Goal: Information Seeking & Learning: Learn about a topic

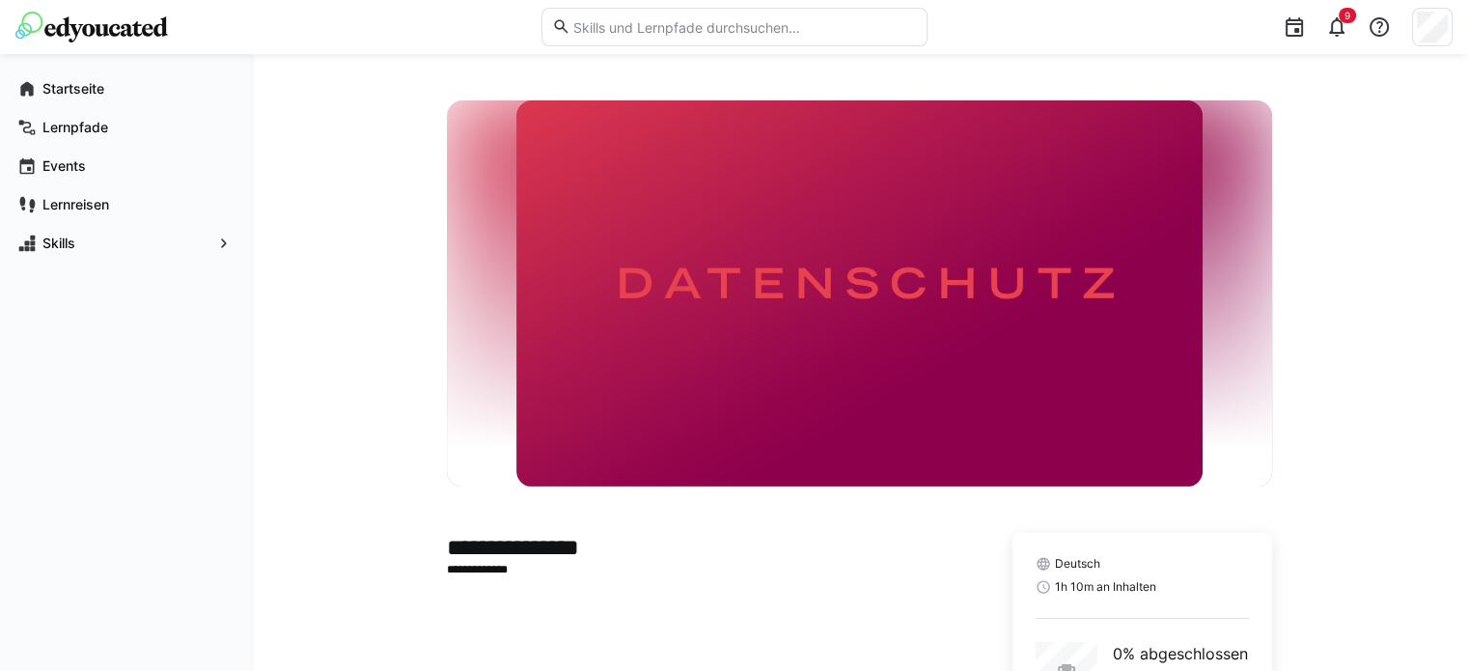
scroll to position [163, 0]
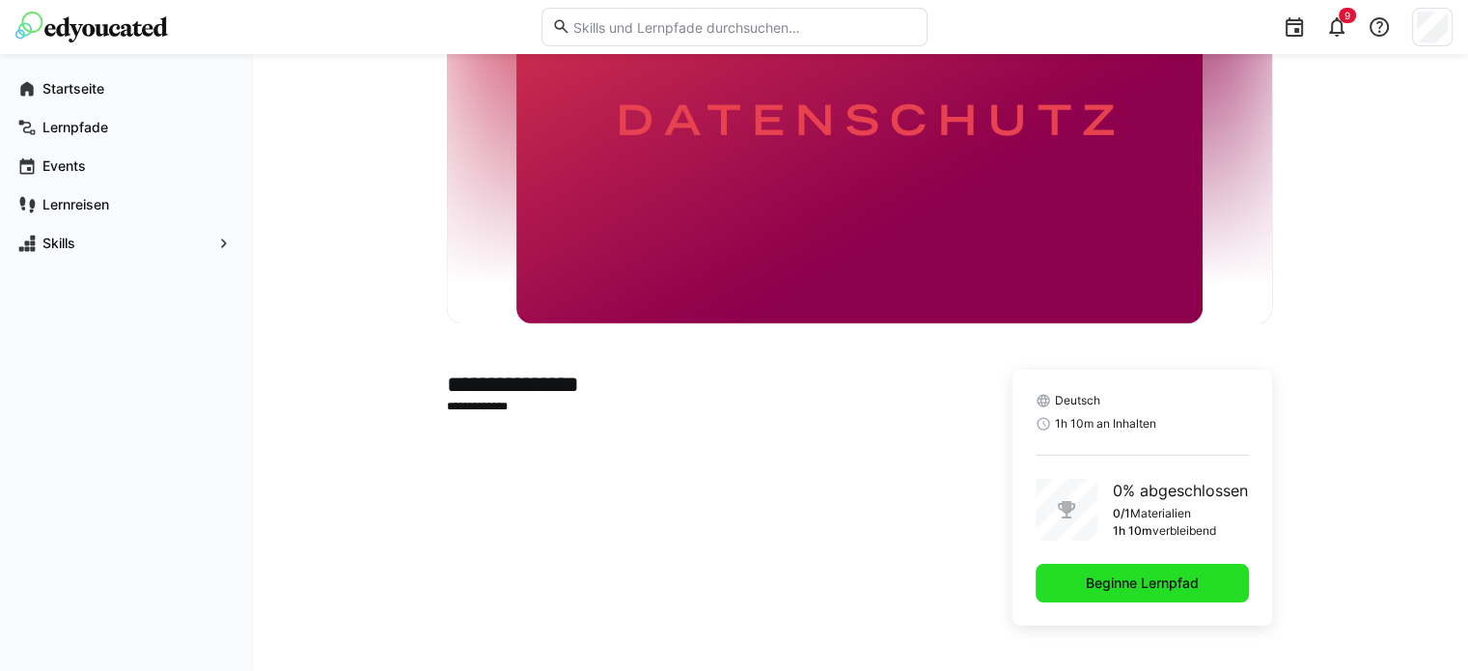
click at [1162, 565] on span "Beginne Lernpfad" at bounding box center [1142, 583] width 213 height 39
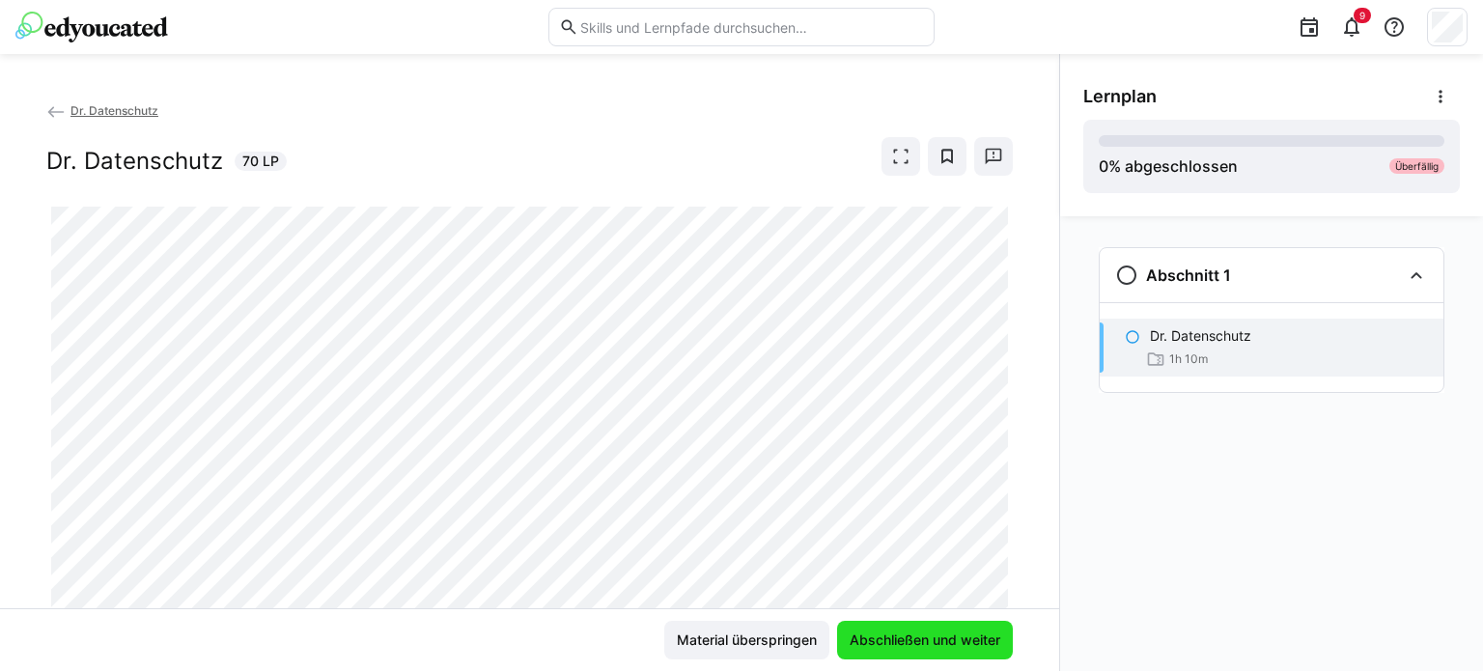
click at [978, 635] on span "Abschließen und weiter" at bounding box center [925, 639] width 156 height 19
click at [789, 640] on span "Material überspringen" at bounding box center [747, 639] width 146 height 19
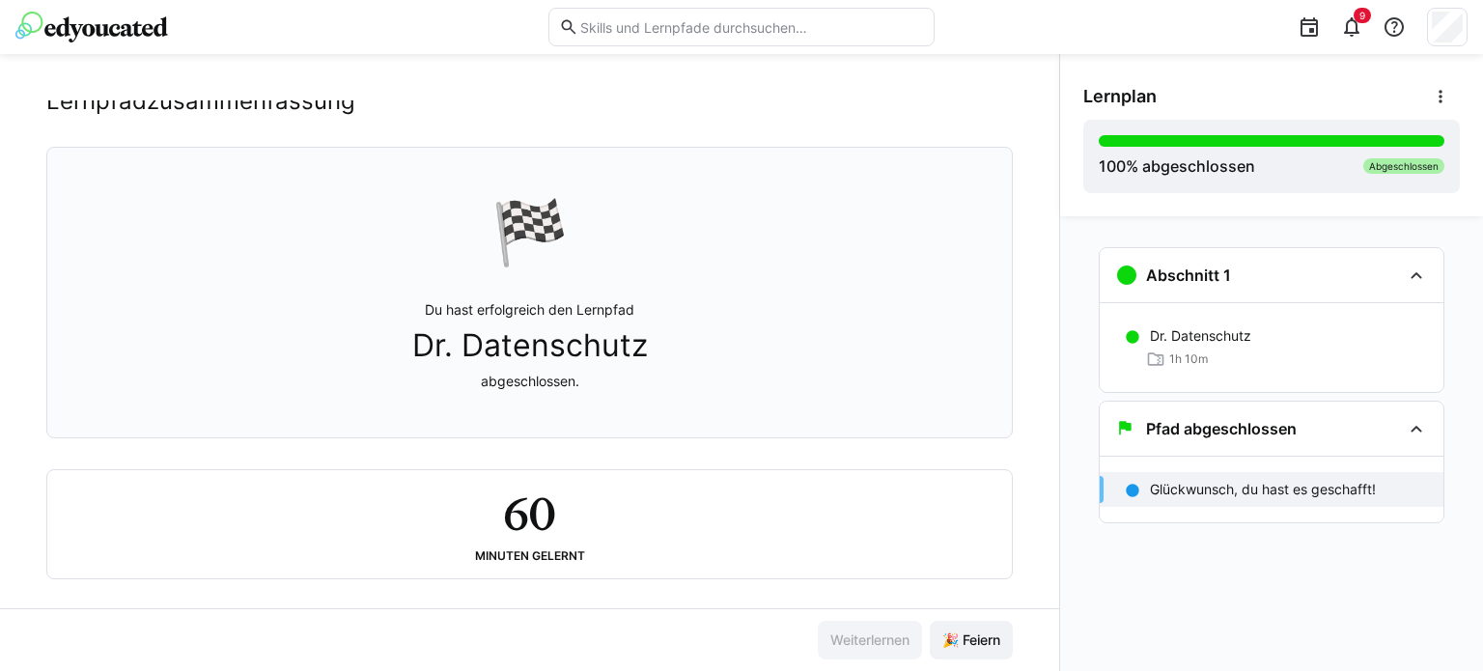
scroll to position [71, 0]
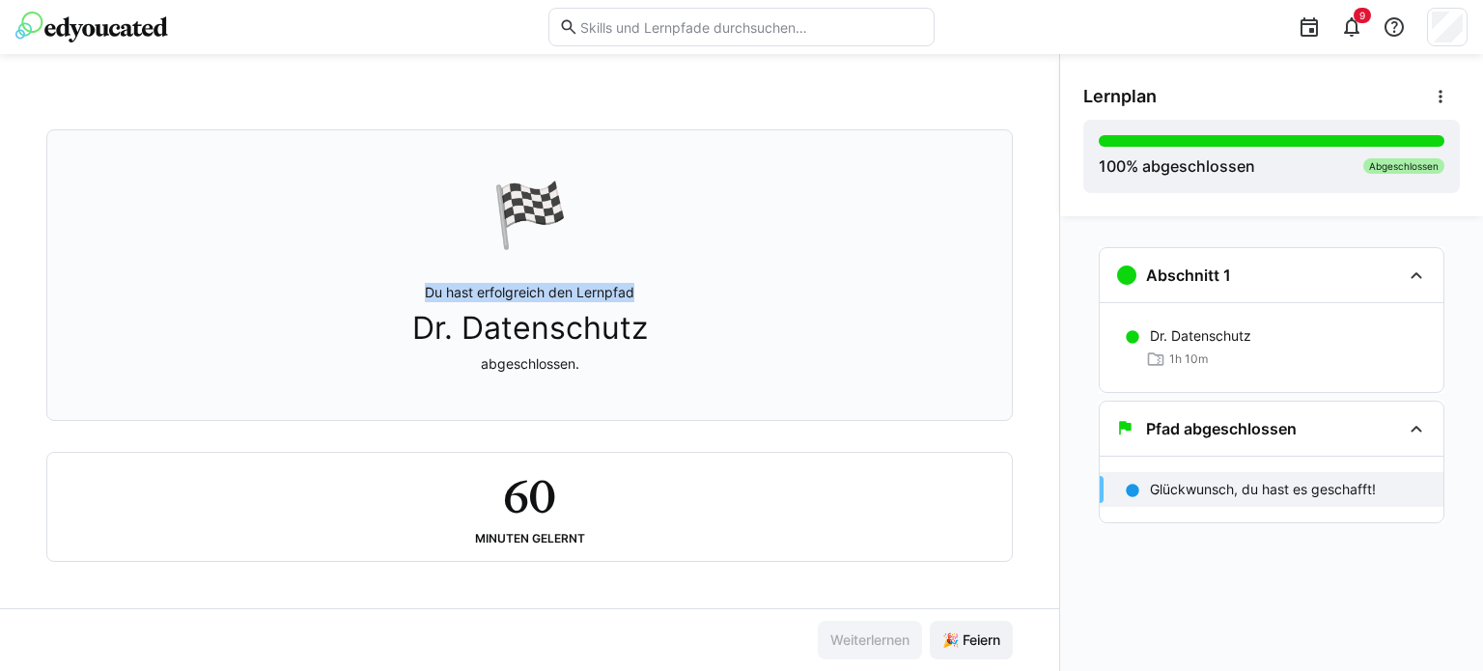
drag, startPoint x: 403, startPoint y: 293, endPoint x: 809, endPoint y: 289, distance: 405.5
click at [809, 289] on div "🏁 Du hast erfolgreich den Lernpfad Dr. Datenschutz abgeschlossen." at bounding box center [529, 275] width 933 height 266
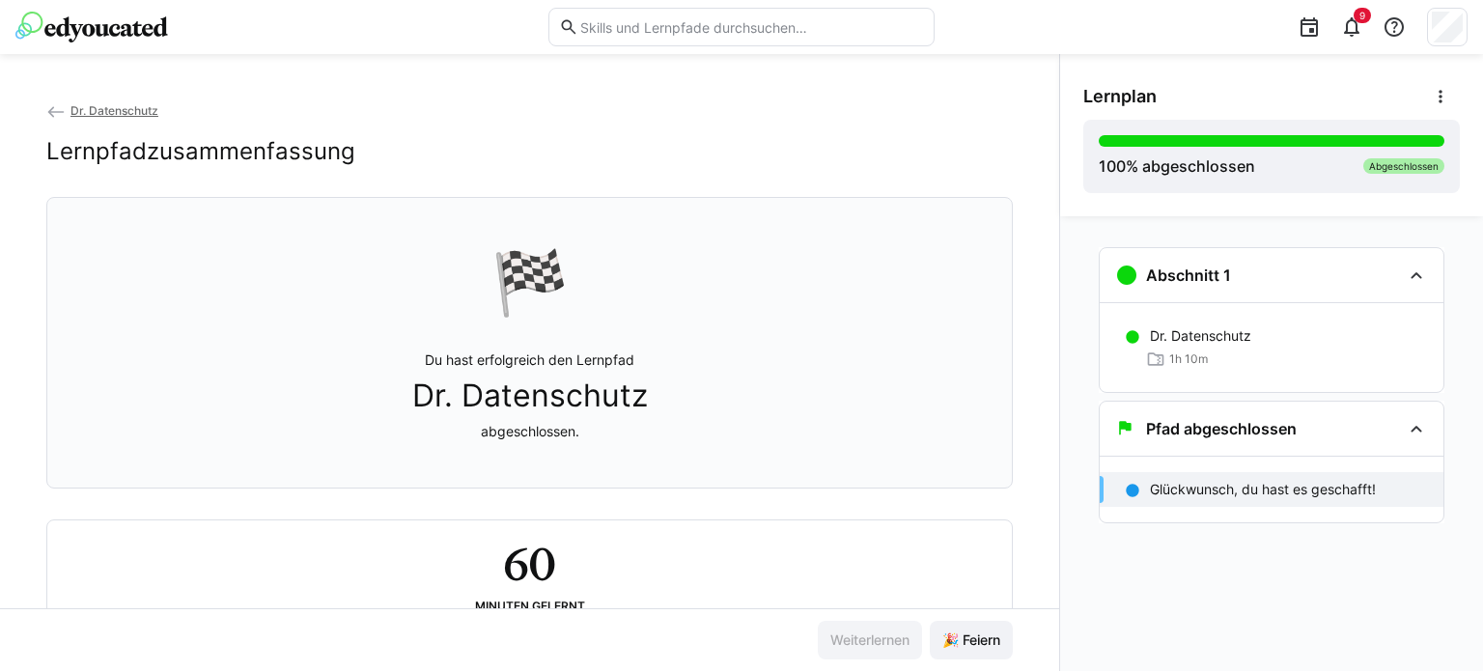
click at [224, 151] on h2 "Lernpfadzusammenfassung" at bounding box center [200, 151] width 309 height 29
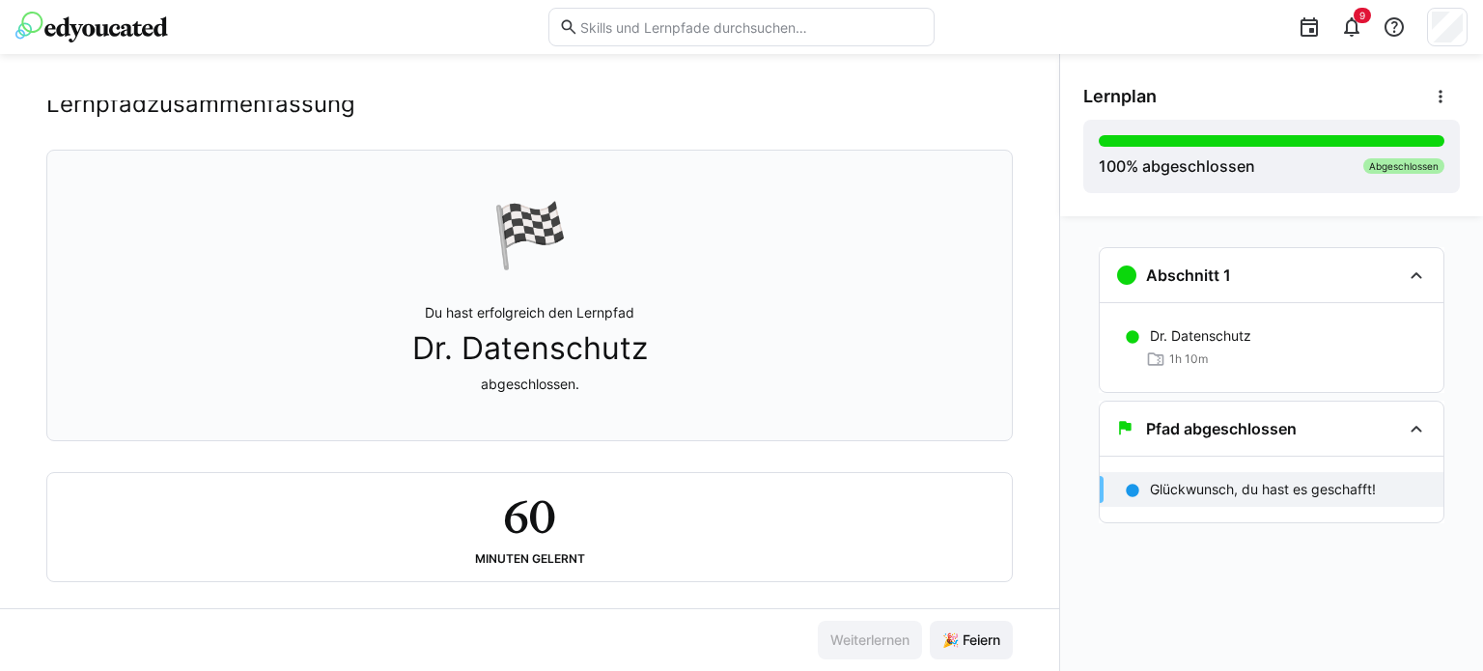
scroll to position [71, 0]
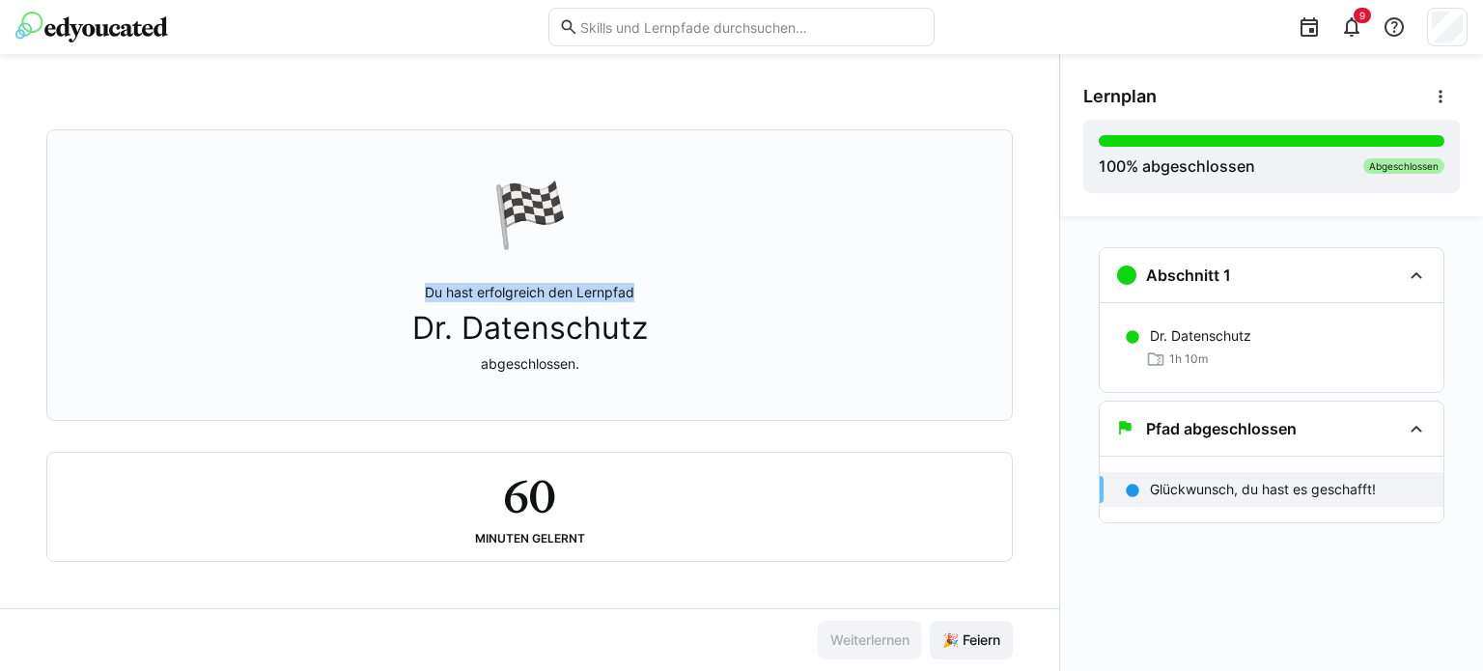
drag, startPoint x: 394, startPoint y: 297, endPoint x: 750, endPoint y: 292, distance: 356.2
click at [750, 292] on div "🏁 Du hast erfolgreich den Lernpfad Dr. Datenschutz abgeschlossen." at bounding box center [529, 275] width 933 height 266
click at [996, 639] on span "🎉 Feiern" at bounding box center [971, 639] width 64 height 19
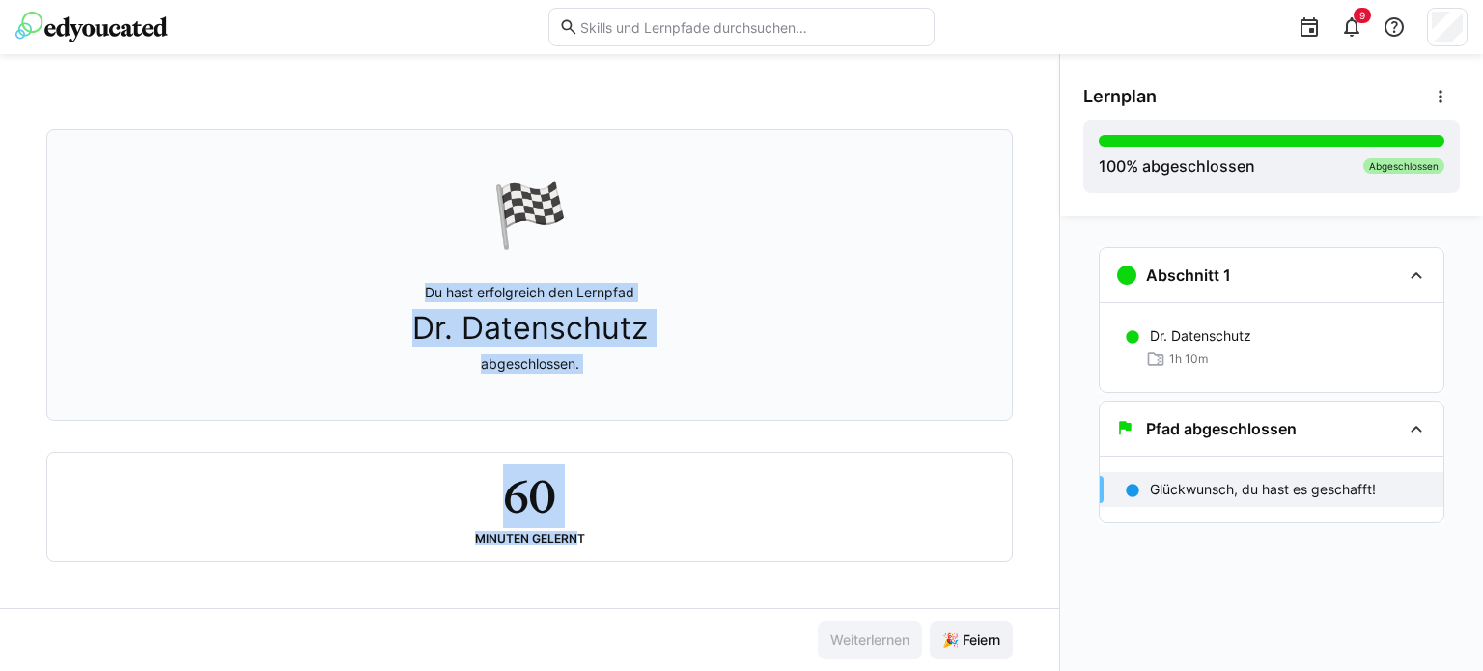
drag, startPoint x: 572, startPoint y: 552, endPoint x: 412, endPoint y: 294, distance: 303.5
click at [412, 294] on div "🏁 Du hast erfolgreich den Lernpfad Dr. Datenschutz abgeschlossen. 60 Minuten ge…" at bounding box center [529, 345] width 966 height 432
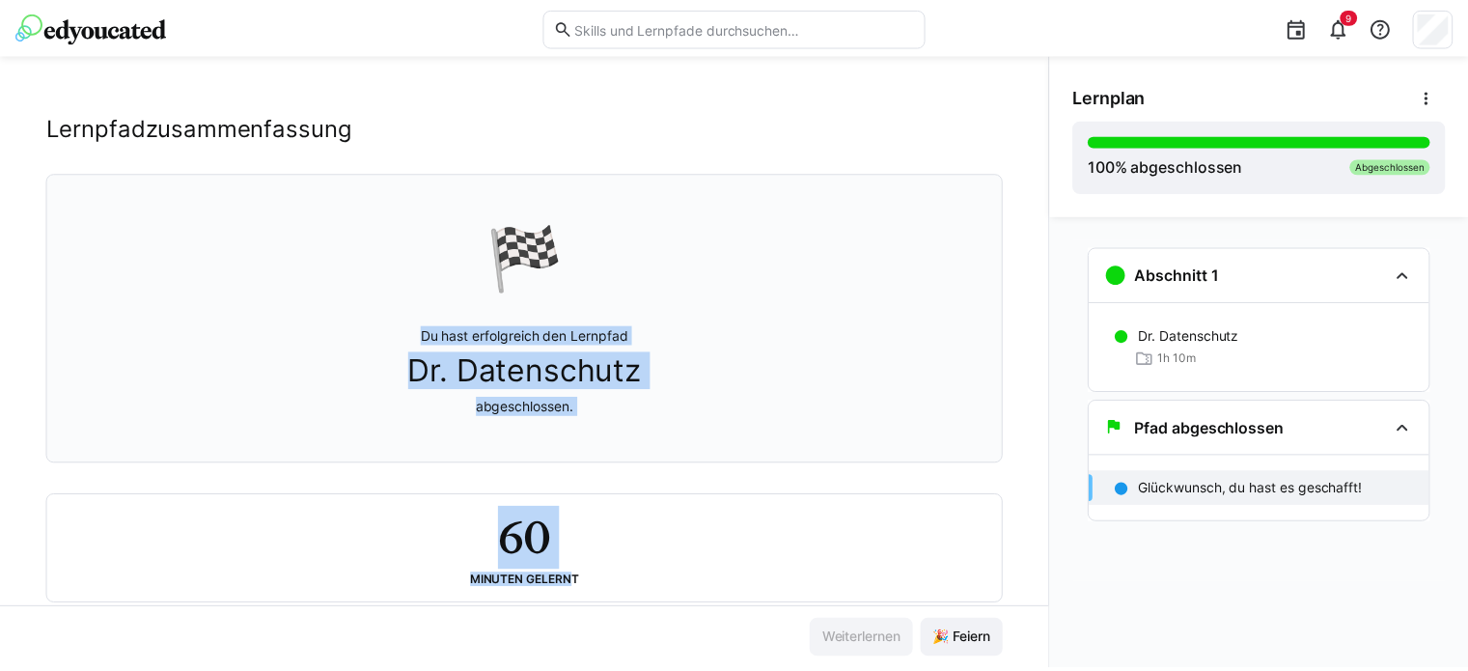
scroll to position [0, 0]
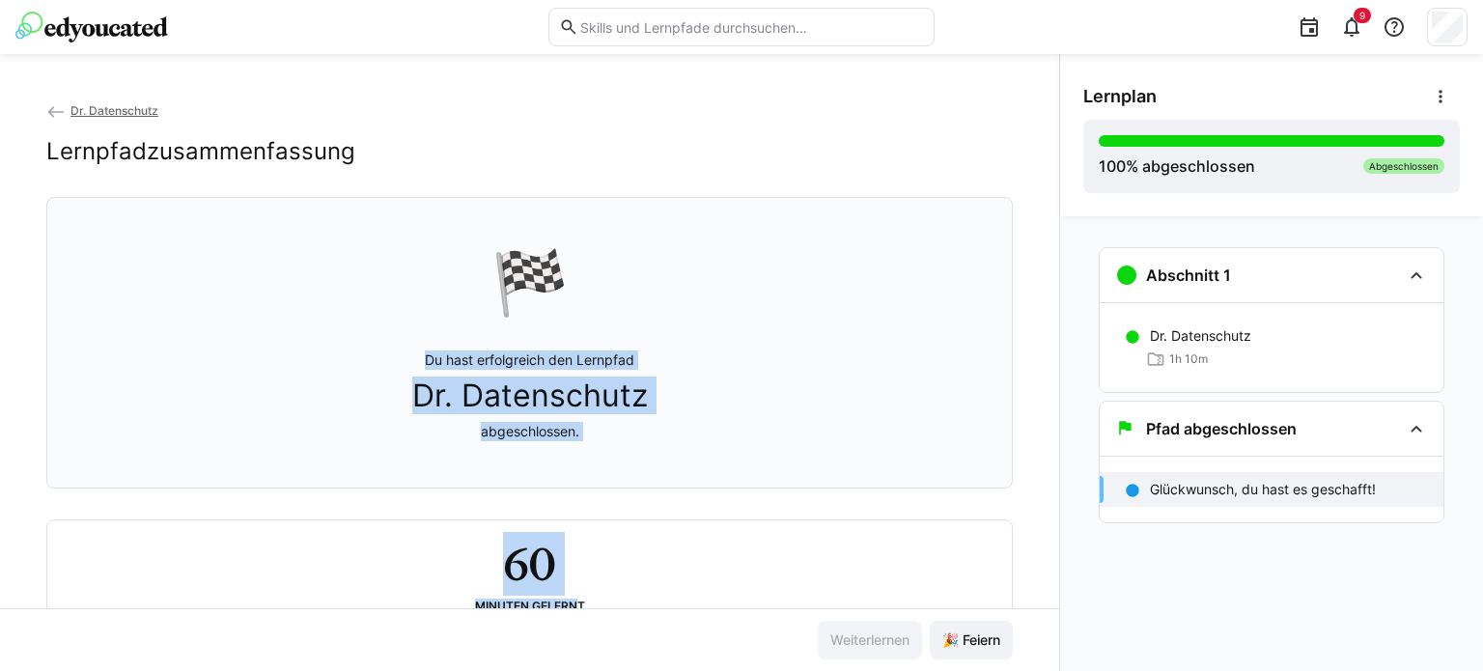
click at [73, 110] on span "Dr. Datenschutz" at bounding box center [114, 110] width 88 height 14
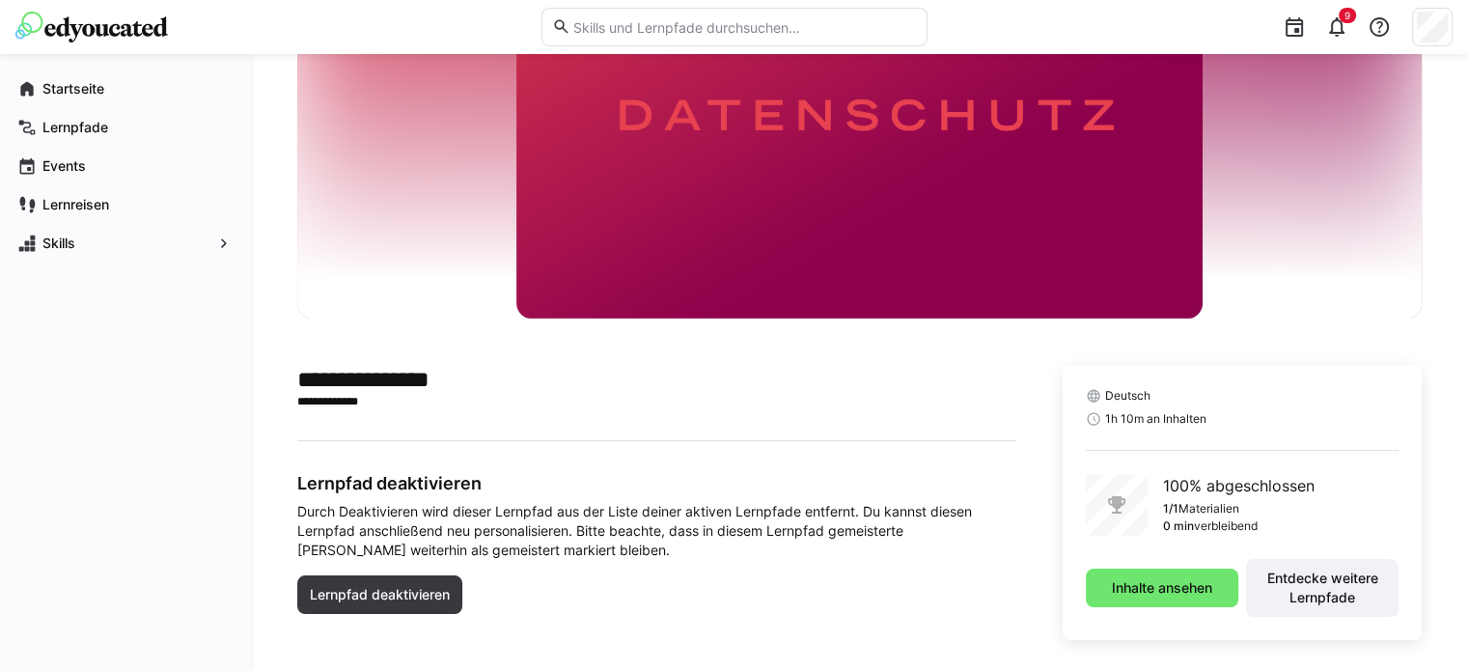
scroll to position [182, 0]
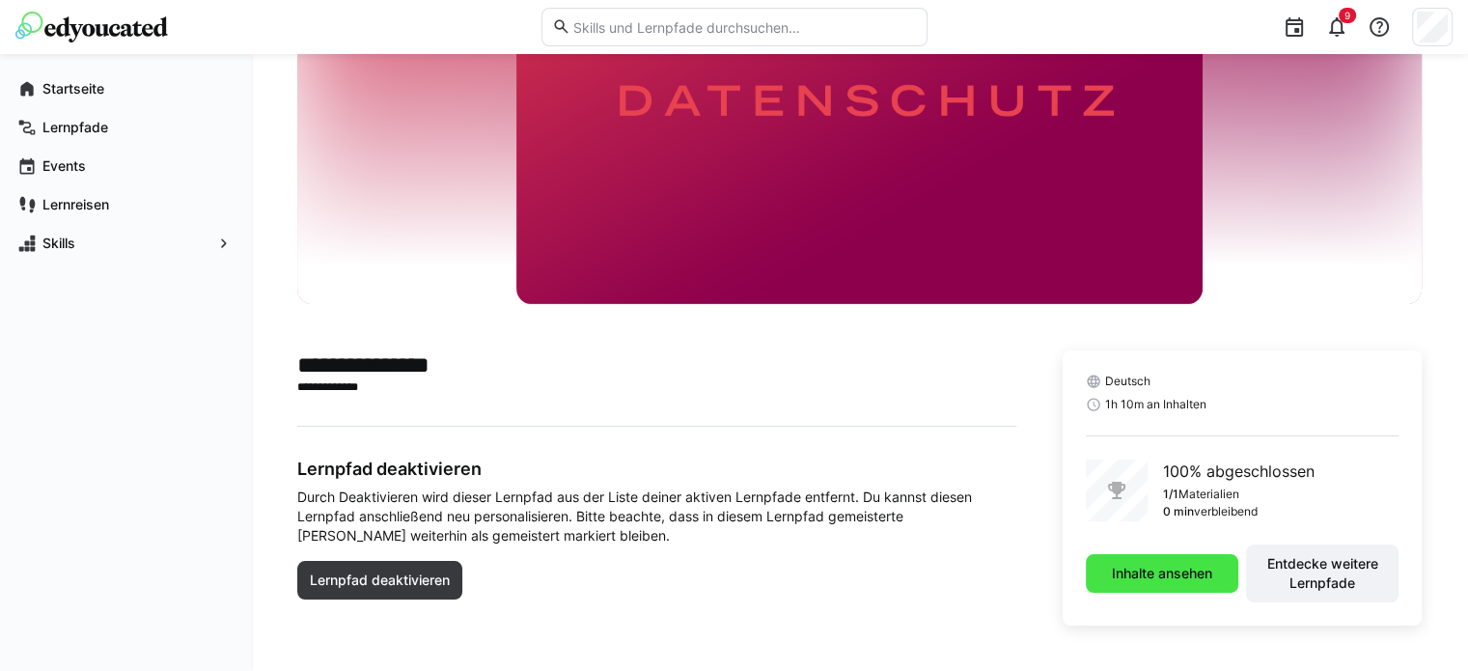
click at [1180, 580] on span "Inhalte ansehen" at bounding box center [1162, 573] width 106 height 19
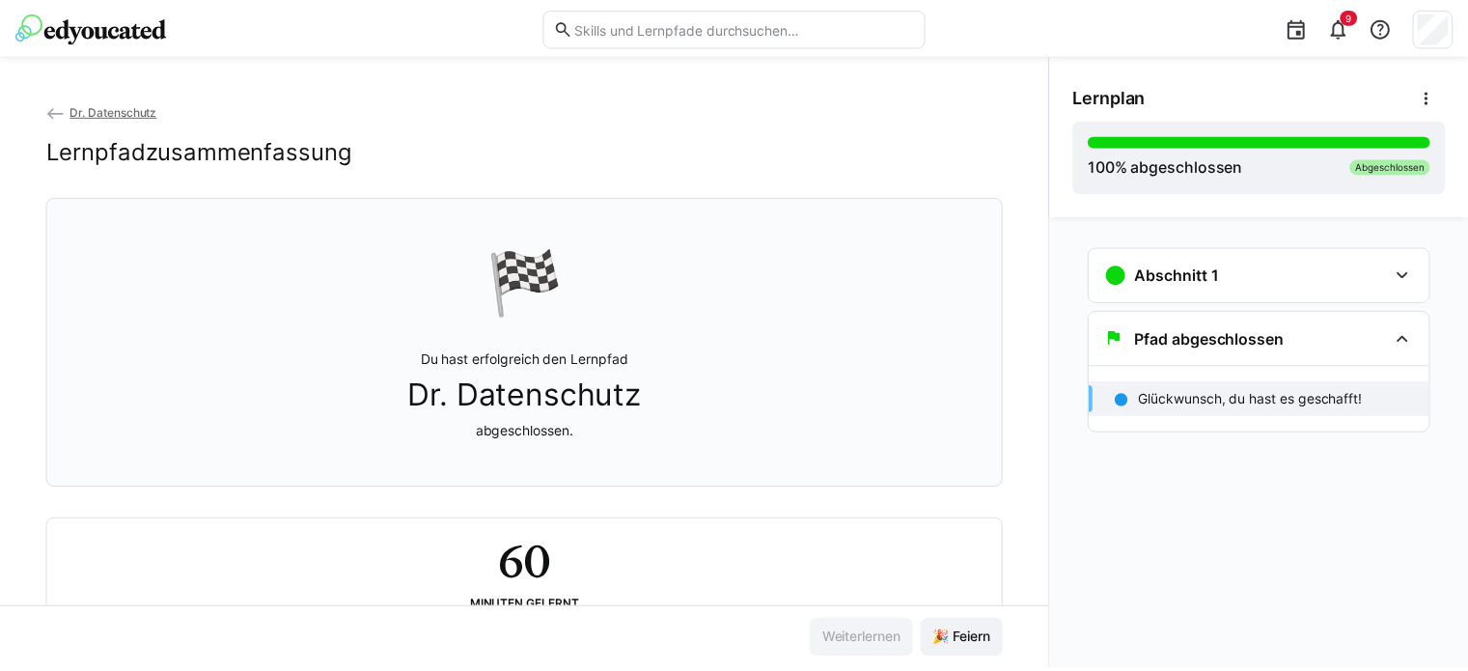
scroll to position [71, 0]
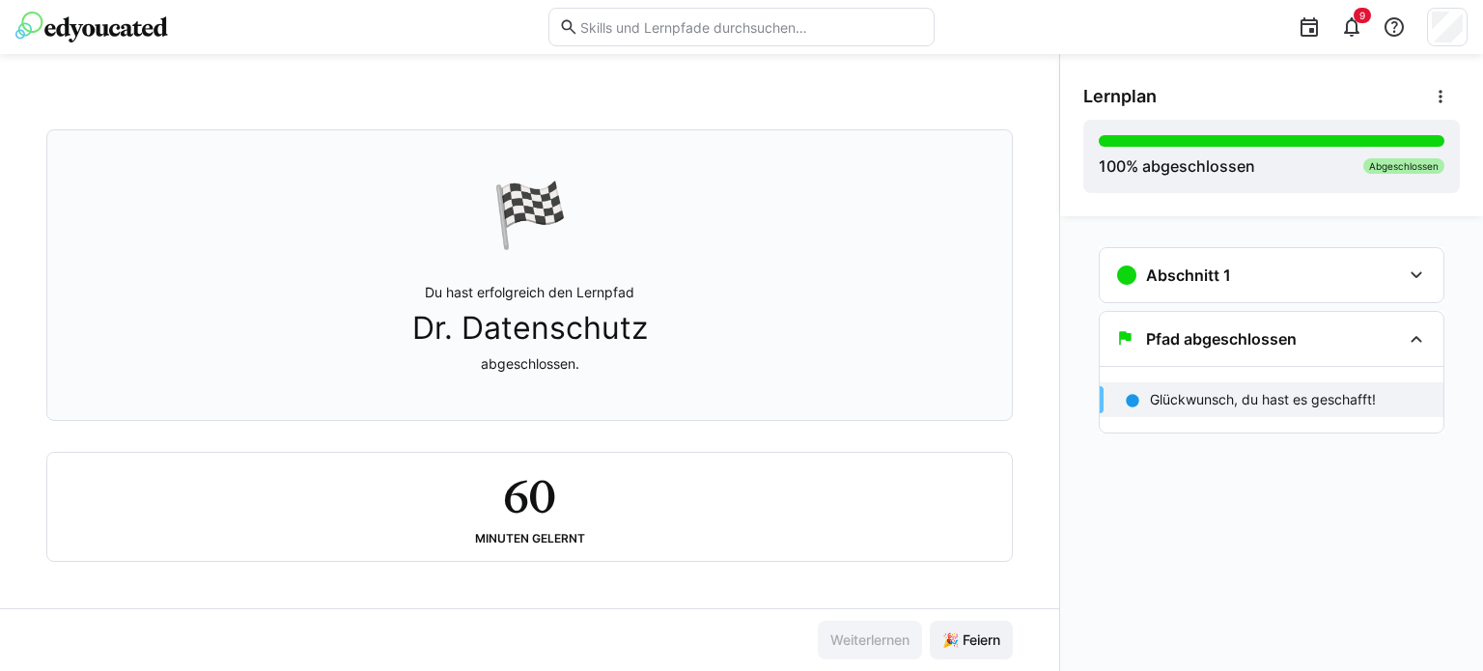
click at [611, 11] on eds-input at bounding box center [741, 27] width 386 height 39
click at [611, 22] on input "text" at bounding box center [751, 26] width 346 height 17
paste input "(Engineering/Construction)"
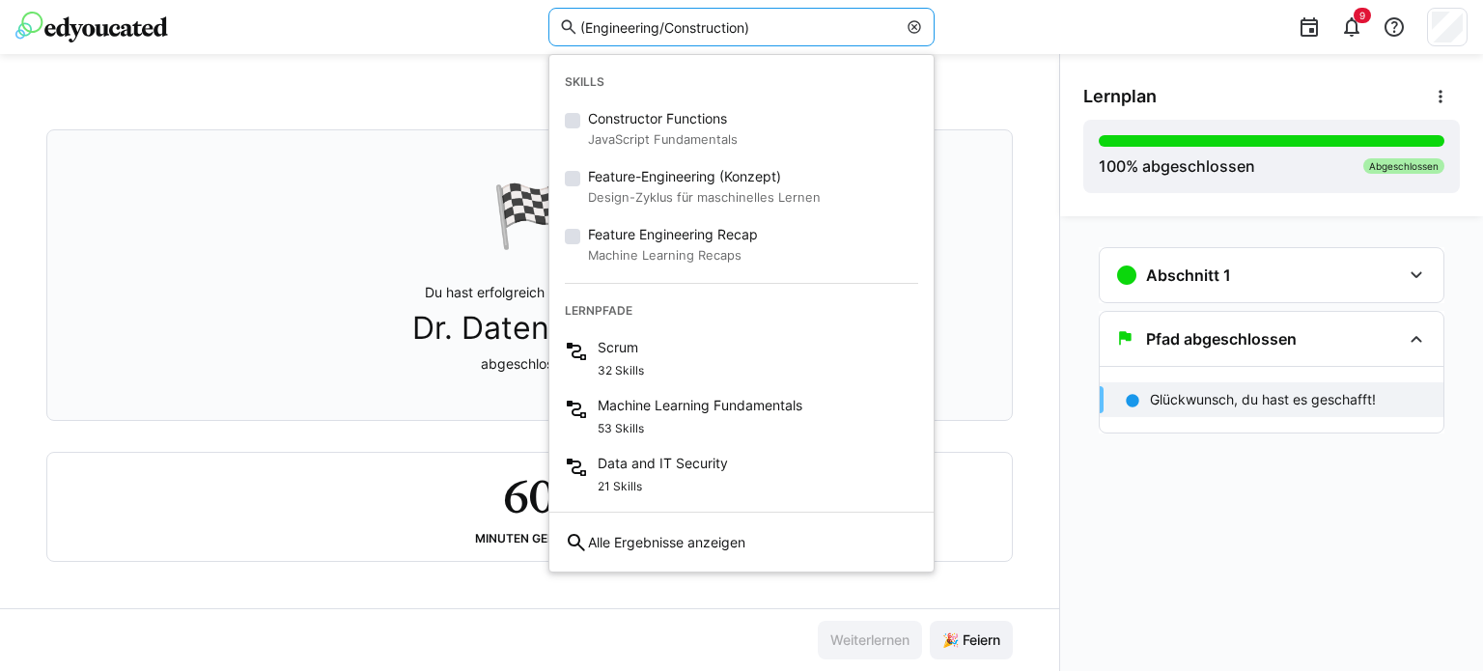
click at [587, 21] on input "(Engineering/Construction)" at bounding box center [737, 26] width 319 height 17
click at [764, 28] on input "Engineering/Construction)" at bounding box center [724, 26] width 292 height 17
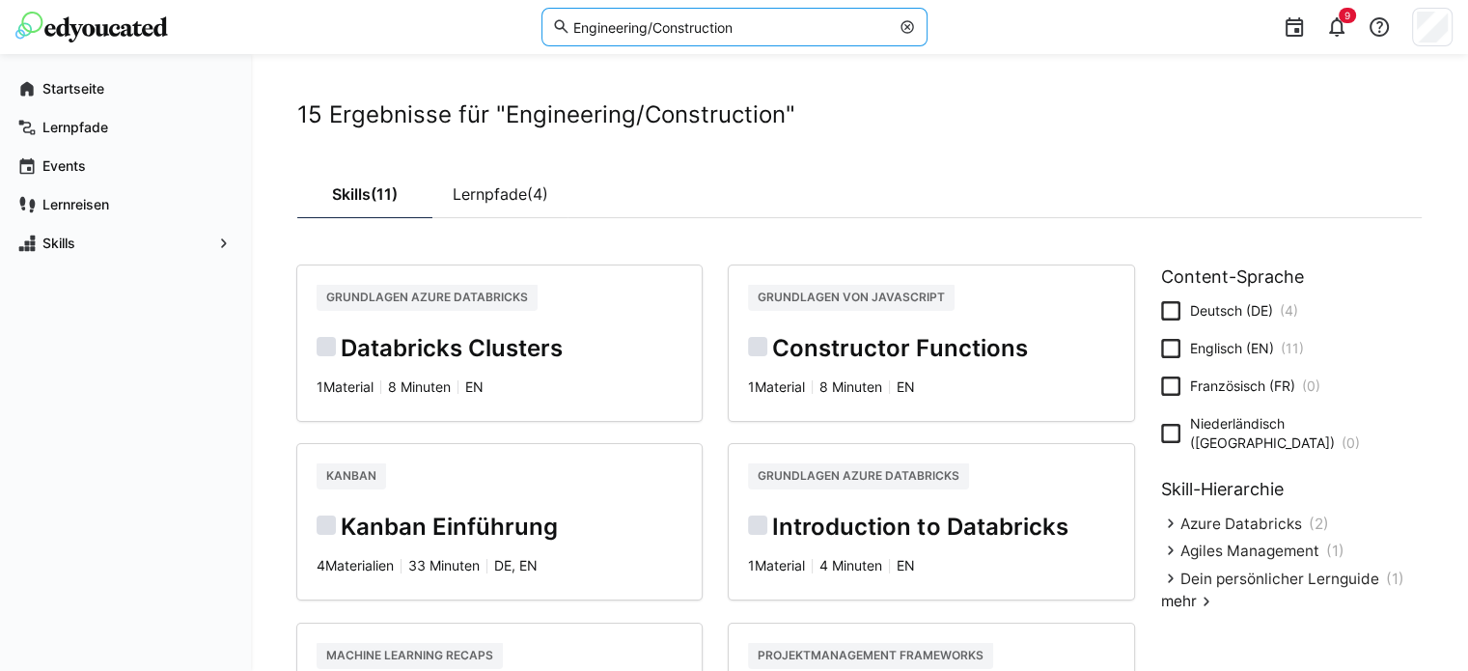
scroll to position [97, 0]
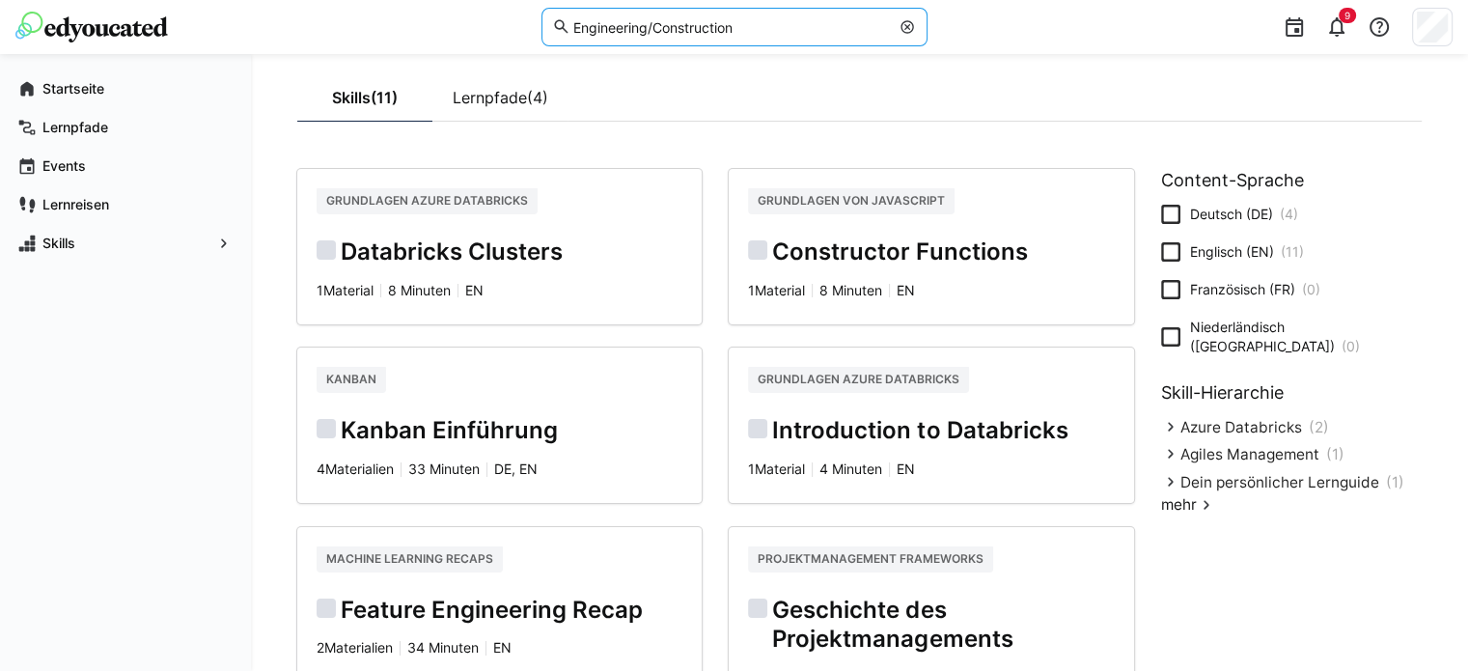
click at [651, 26] on input "Engineering/Construction" at bounding box center [729, 26] width 319 height 17
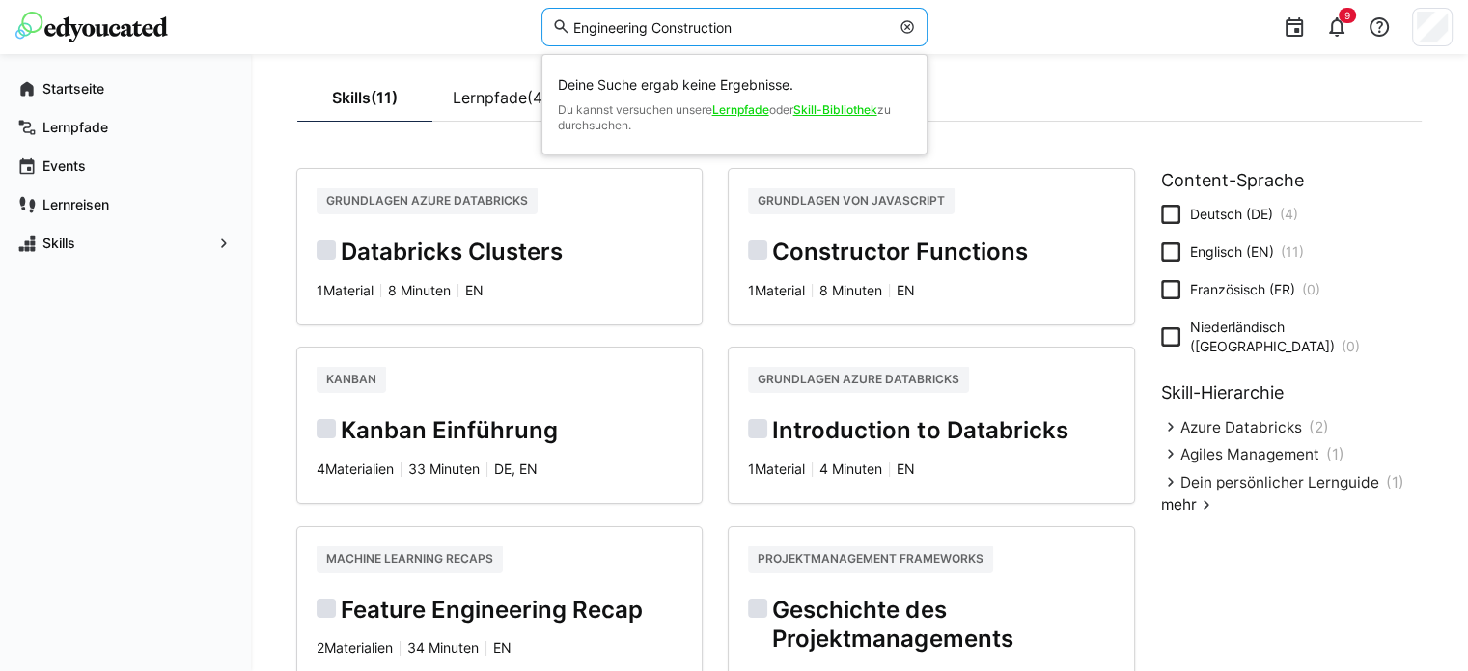
type input "Engineering Construction"
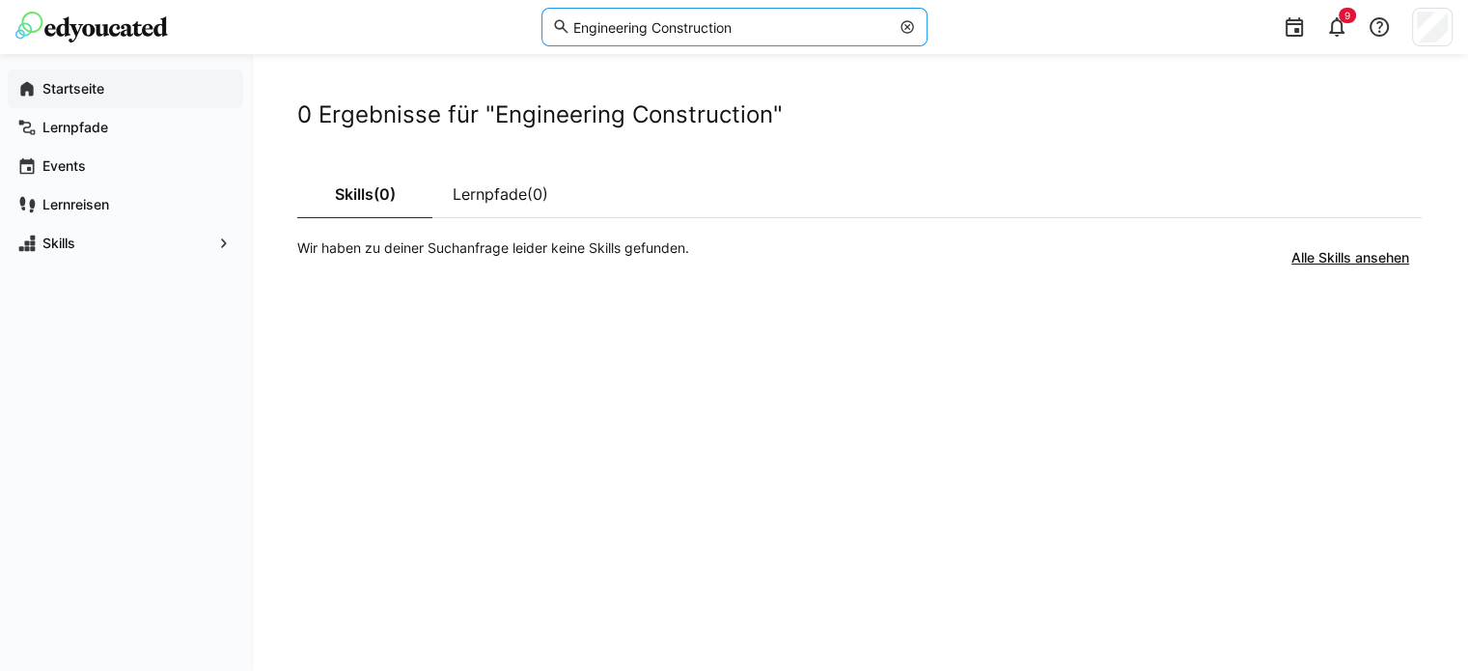
click at [104, 100] on div "Startseite" at bounding box center [126, 89] width 236 height 39
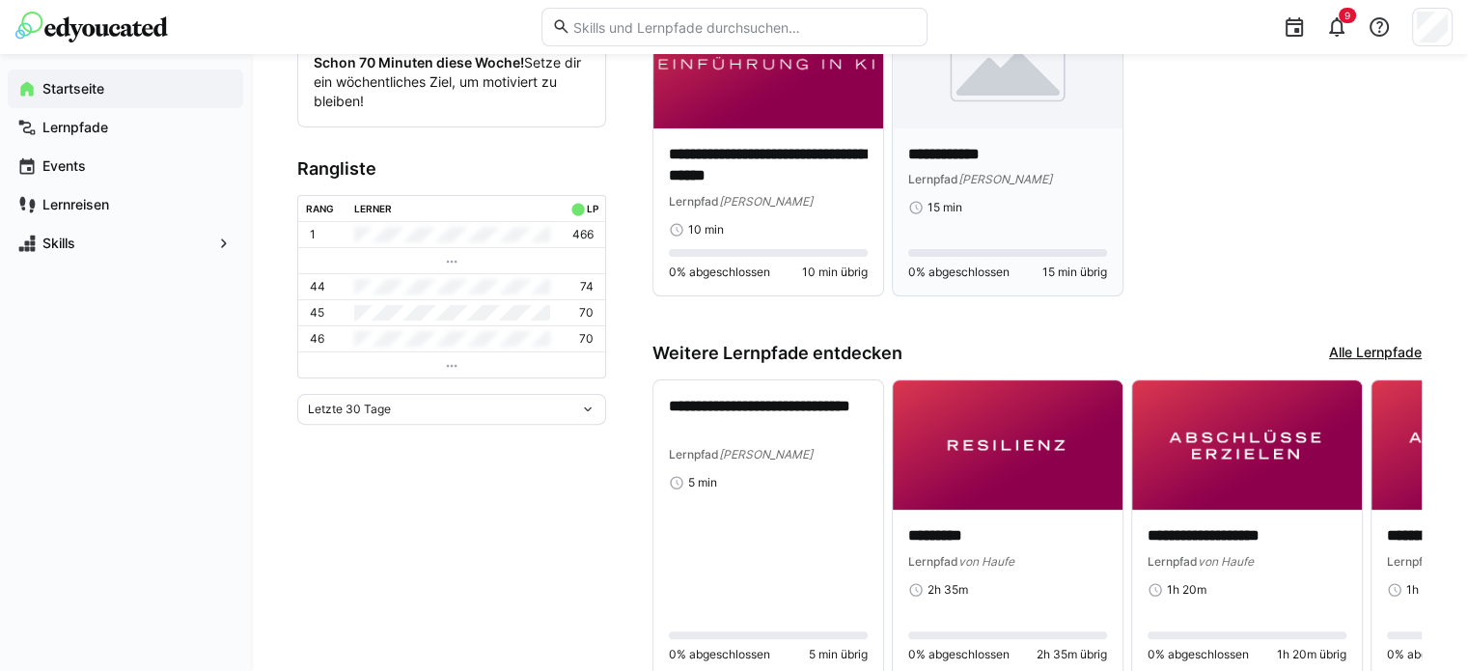
scroll to position [579, 0]
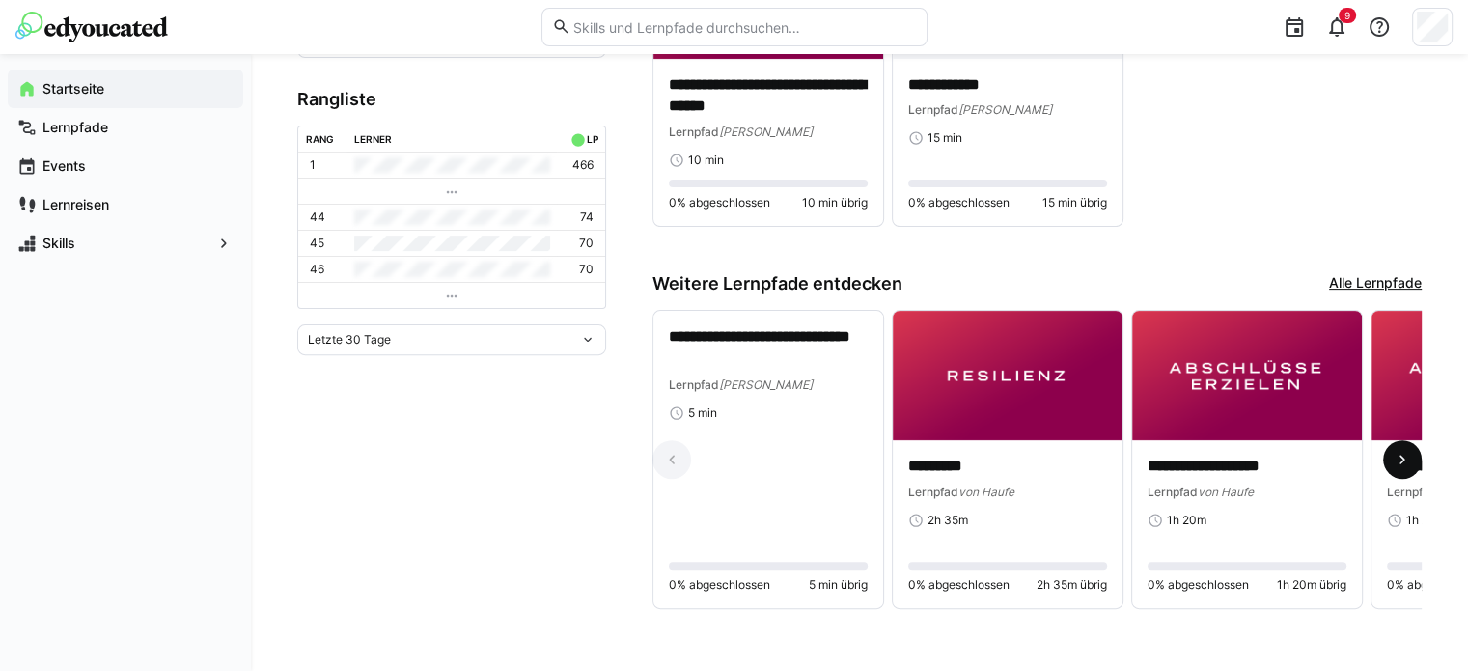
click at [1409, 461] on eds-icon at bounding box center [1402, 459] width 19 height 19
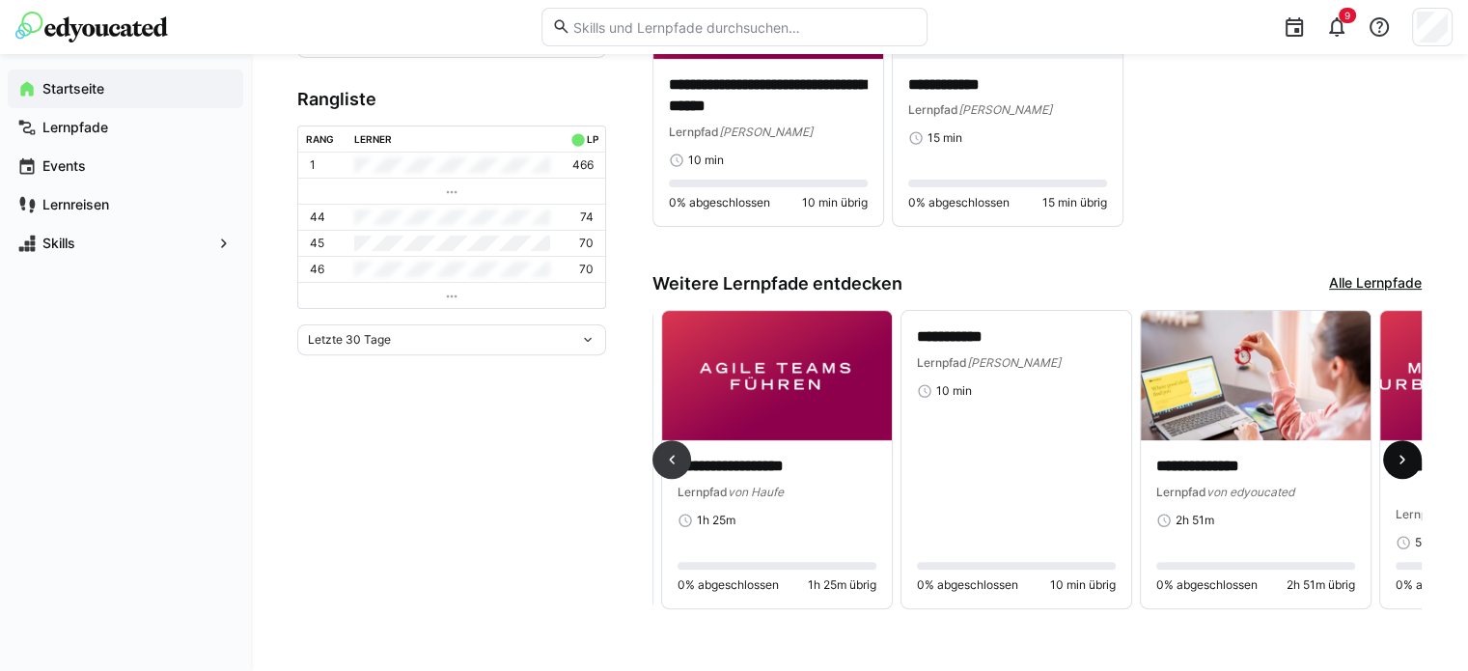
click at [1409, 461] on eds-icon at bounding box center [1402, 459] width 19 height 19
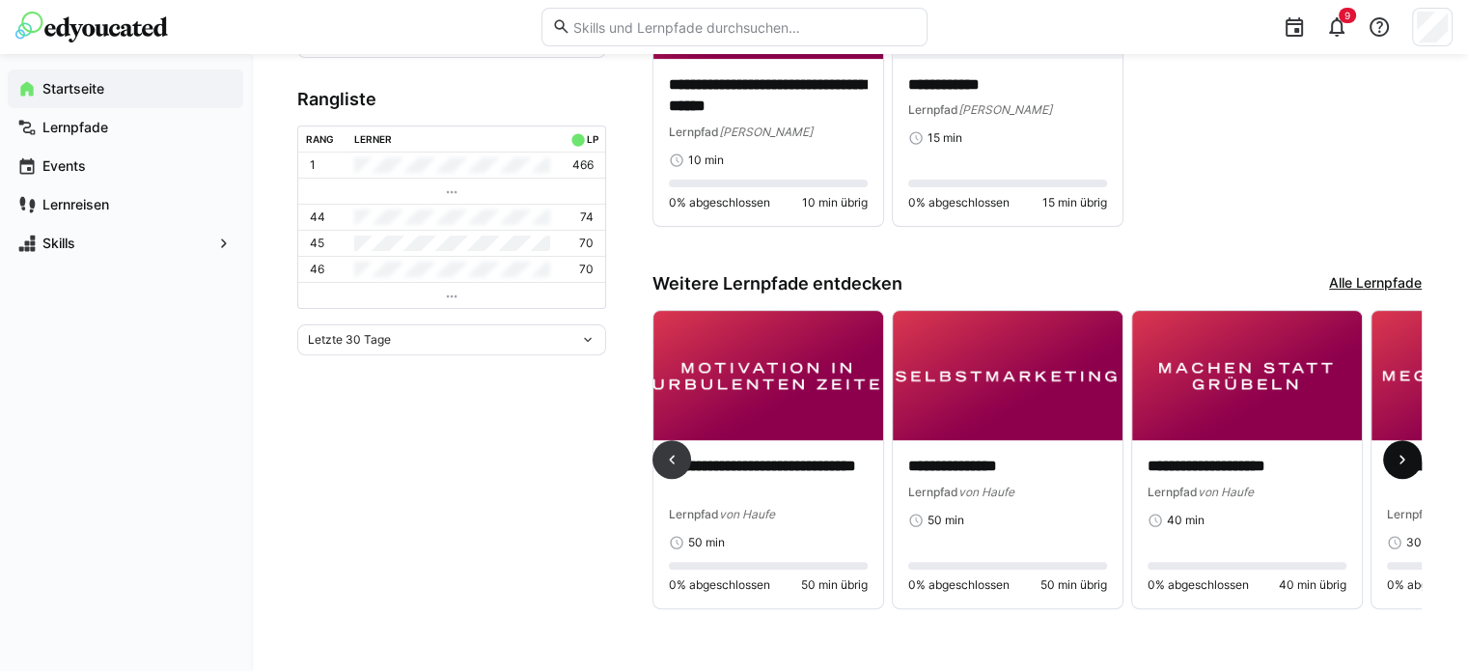
click at [1409, 461] on eds-icon at bounding box center [1402, 459] width 19 height 19
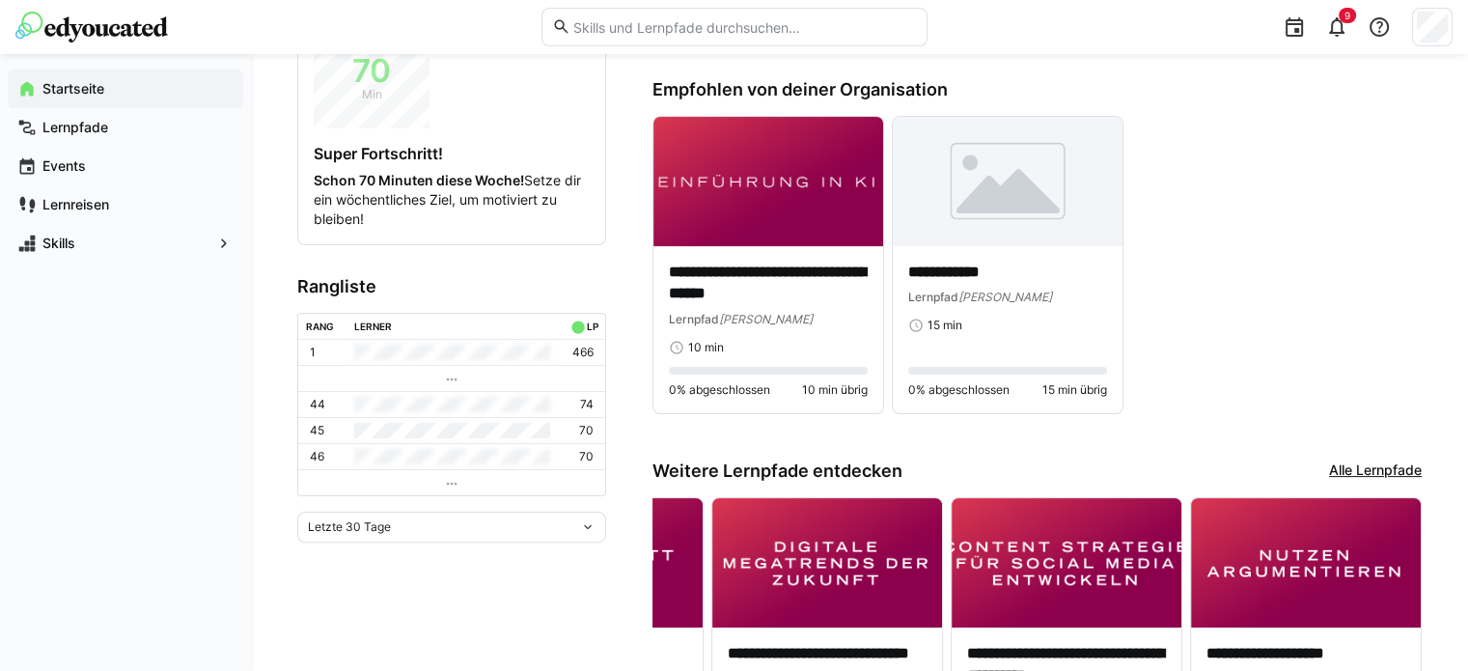
scroll to position [394, 0]
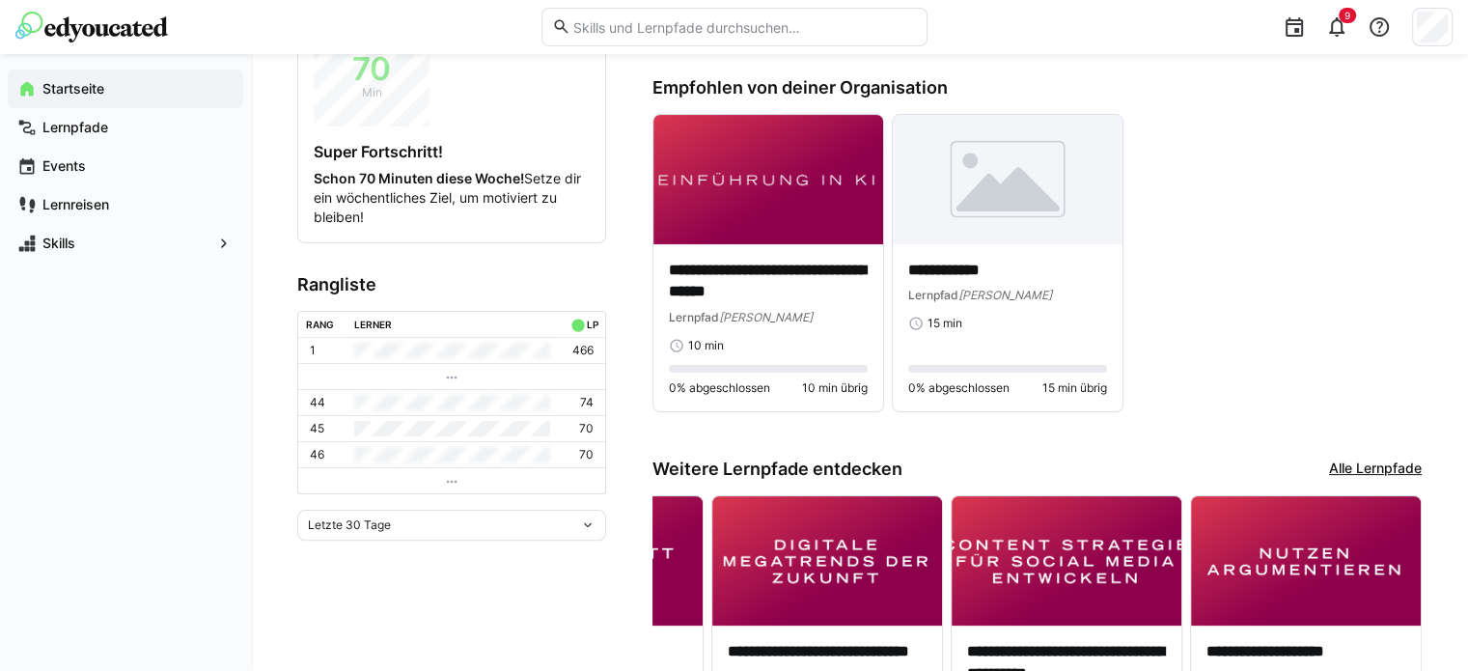
click at [452, 478] on eds-icon at bounding box center [451, 481] width 15 height 15
drag, startPoint x: 452, startPoint y: 478, endPoint x: 471, endPoint y: 513, distance: 39.8
click at [471, 513] on app-leaderboard "Rangliste Rang Lerner LP 1 466 44 74 45 70 46 70 Letzte 30 Tage" at bounding box center [451, 407] width 309 height 266
click at [510, 518] on div "Letzte 30 Tage" at bounding box center [444, 525] width 272 height 14
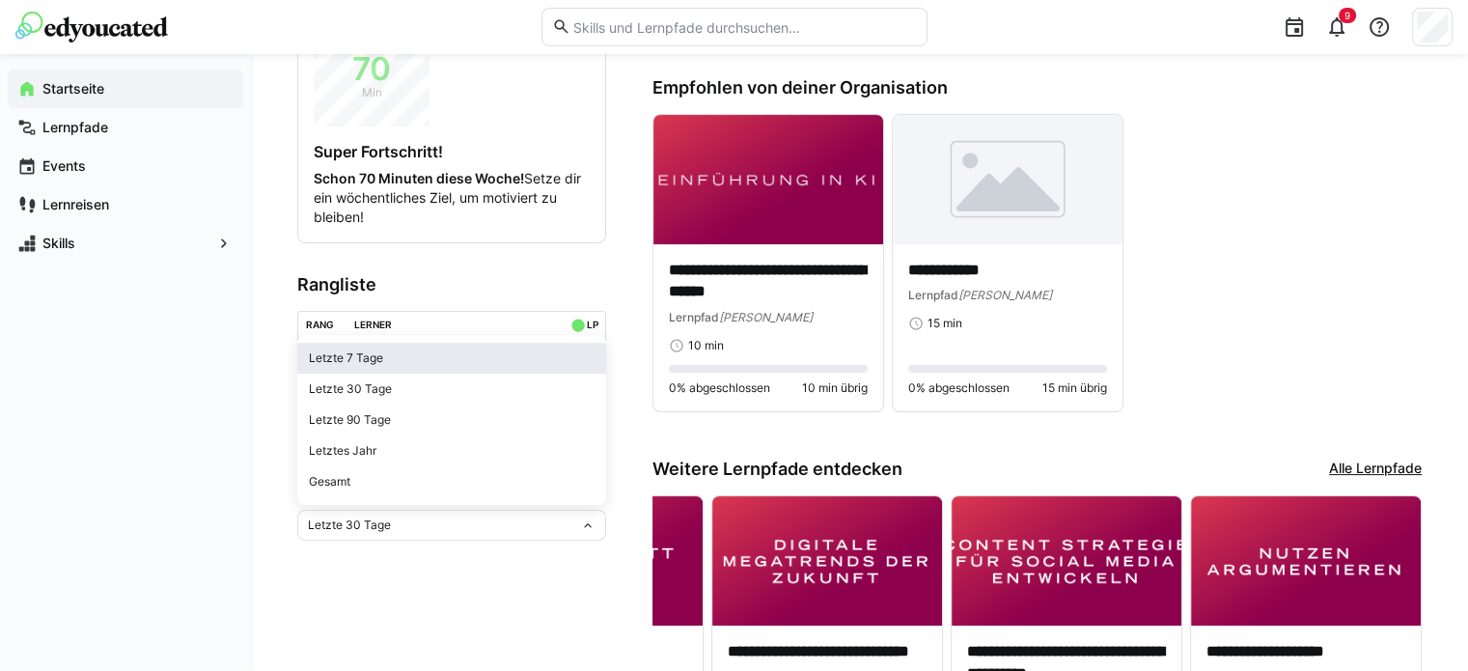
click at [369, 365] on div "Letzte 7 Tage" at bounding box center [452, 357] width 286 height 15
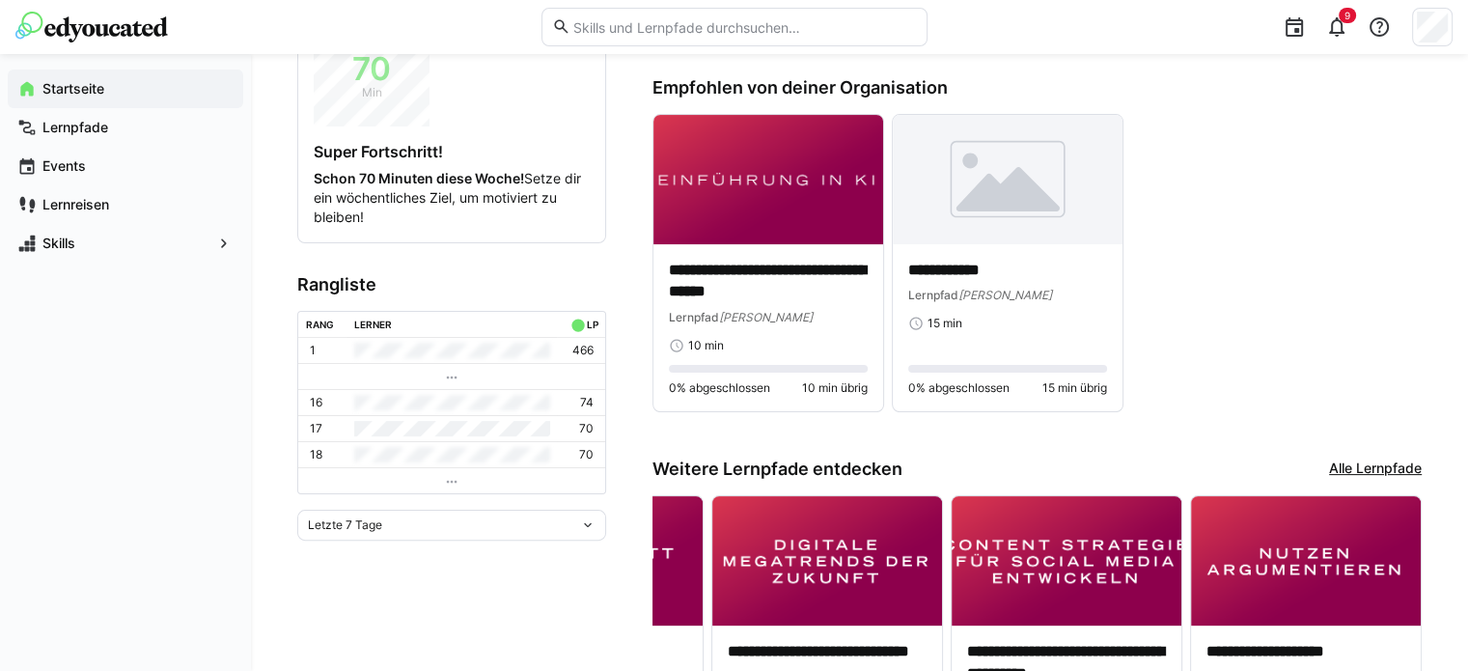
click at [576, 520] on div "Letzte 7 Tage" at bounding box center [444, 525] width 272 height 14
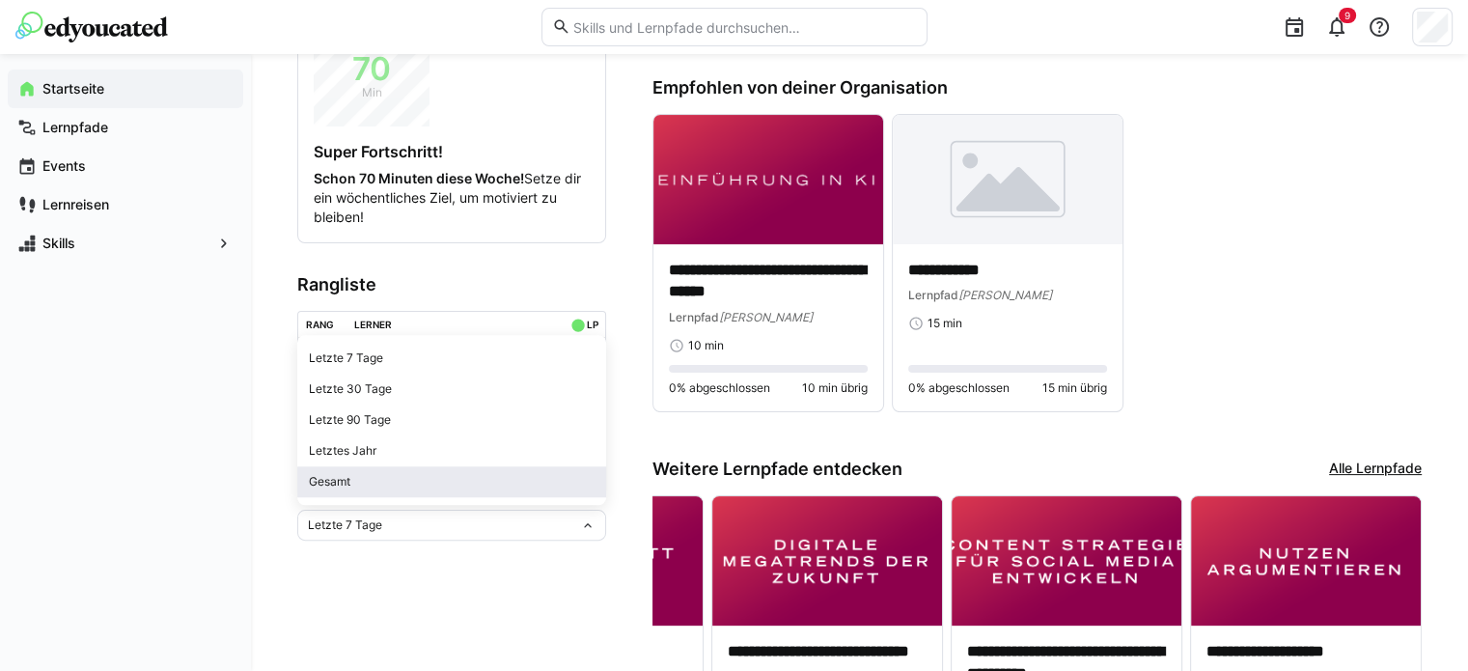
click at [403, 482] on div "Gesamt" at bounding box center [452, 481] width 286 height 15
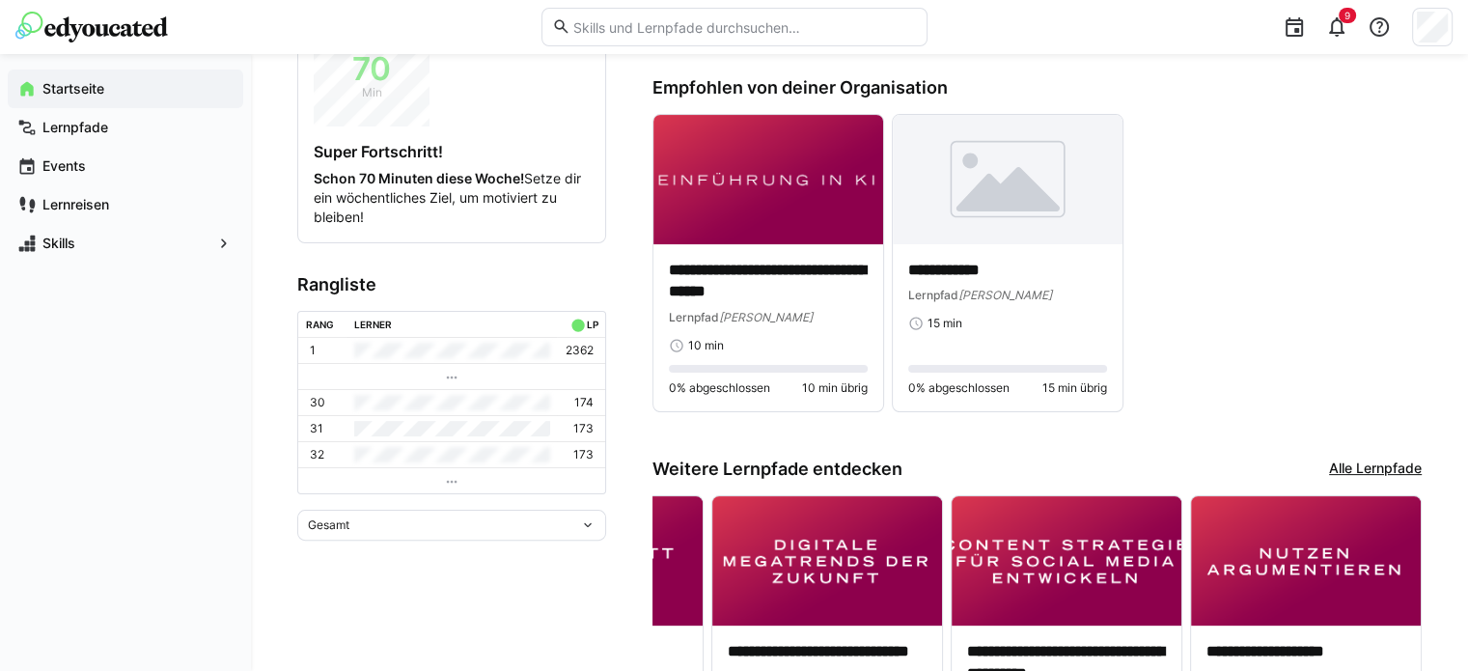
click at [568, 514] on div "Gesamt" at bounding box center [451, 525] width 309 height 31
click at [368, 409] on span "Letzte 90 Tage" at bounding box center [451, 419] width 309 height 31
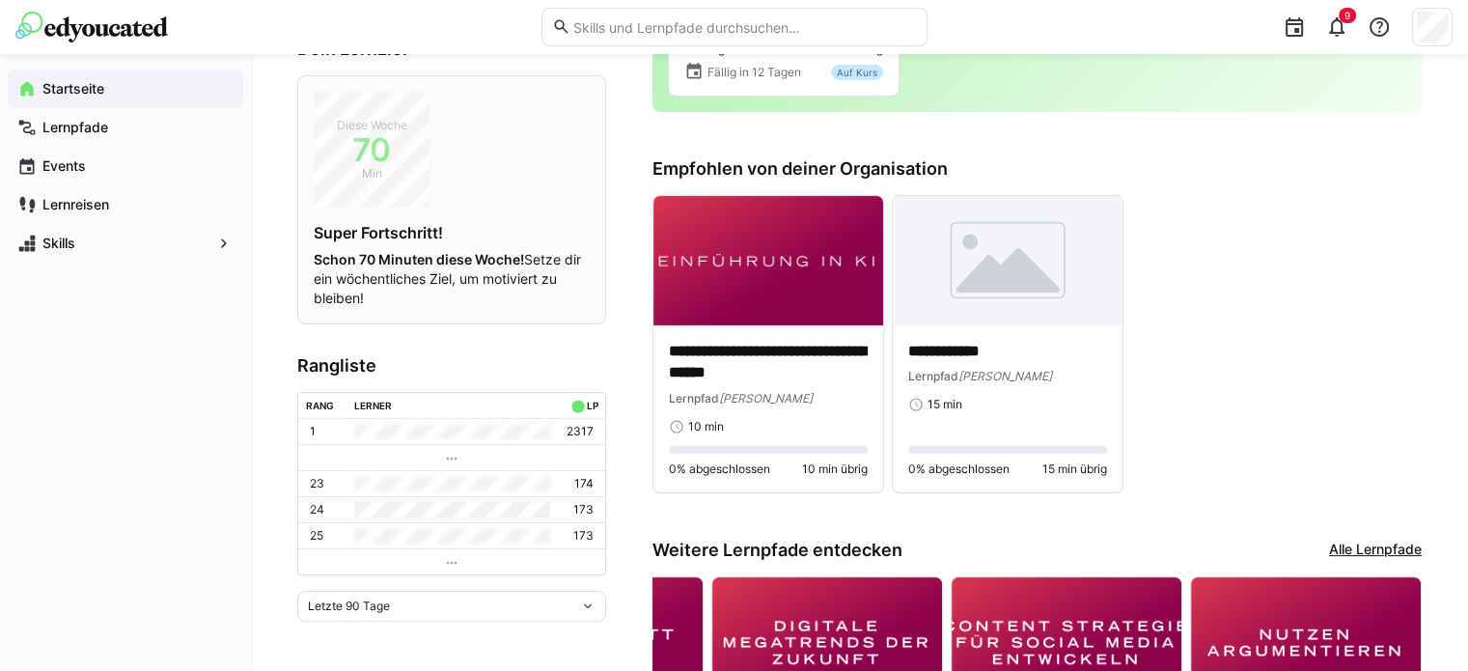
scroll to position [201, 0]
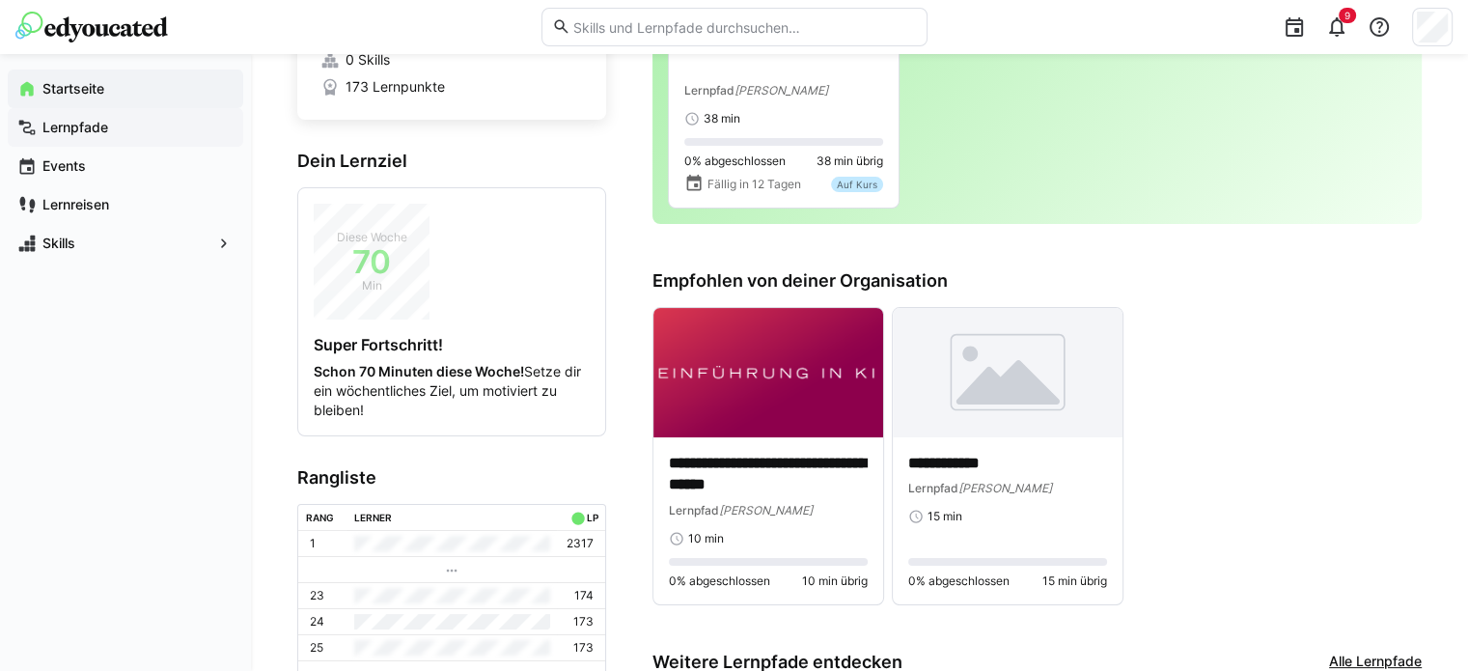
click at [79, 138] on div "Lernpfade" at bounding box center [126, 127] width 236 height 39
